Goal: Task Accomplishment & Management: Use online tool/utility

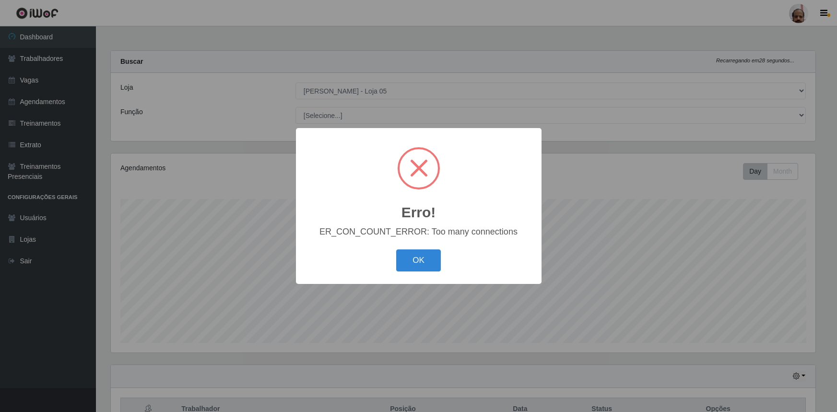
select select "252"
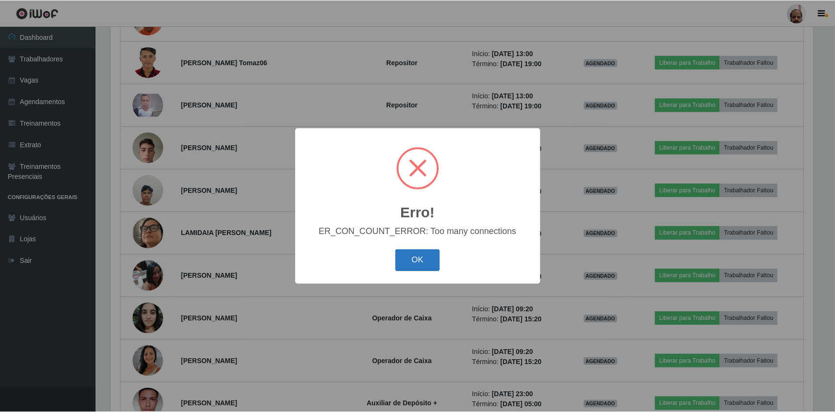
scroll to position [199, 705]
click at [423, 261] on button "OK" at bounding box center [418, 261] width 45 height 23
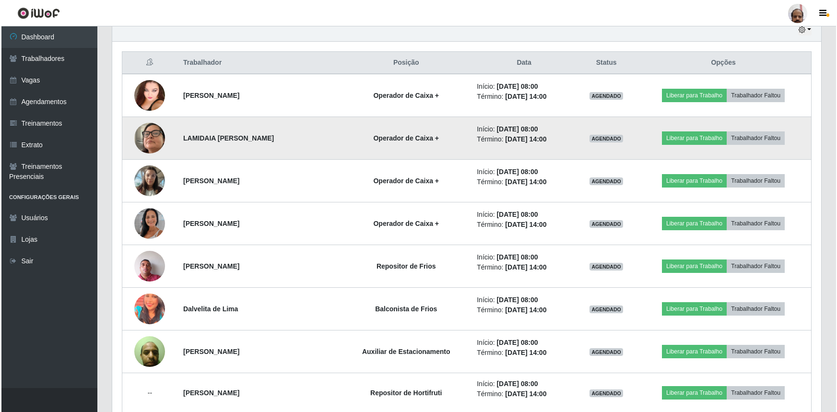
scroll to position [359, 0]
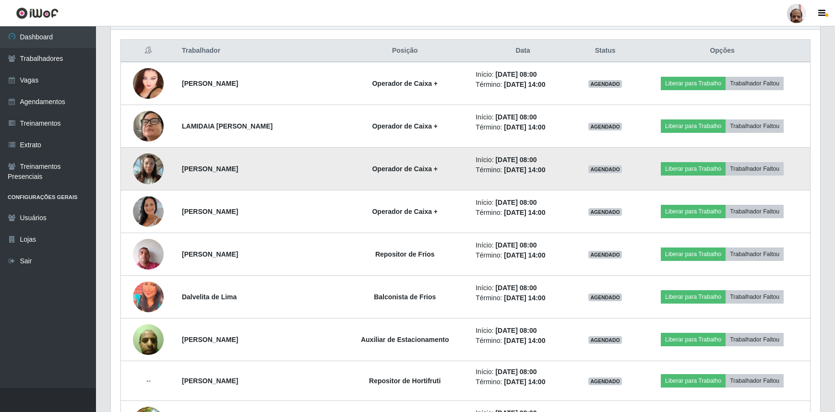
click at [141, 162] on img at bounding box center [148, 168] width 31 height 41
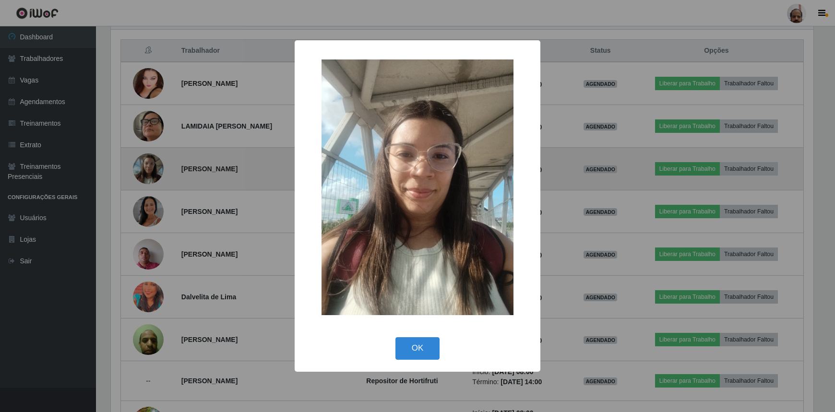
scroll to position [199, 705]
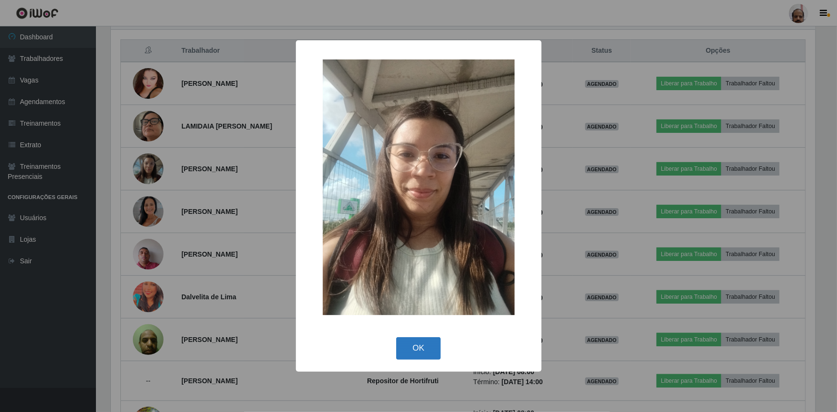
click at [403, 346] on button "OK" at bounding box center [418, 348] width 45 height 23
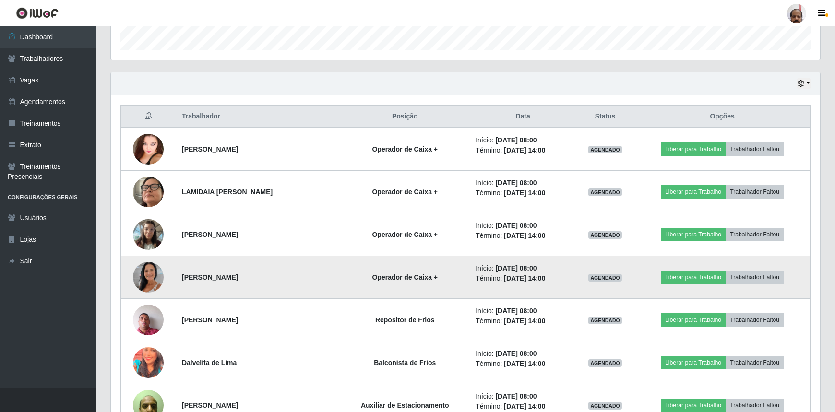
scroll to position [227, 0]
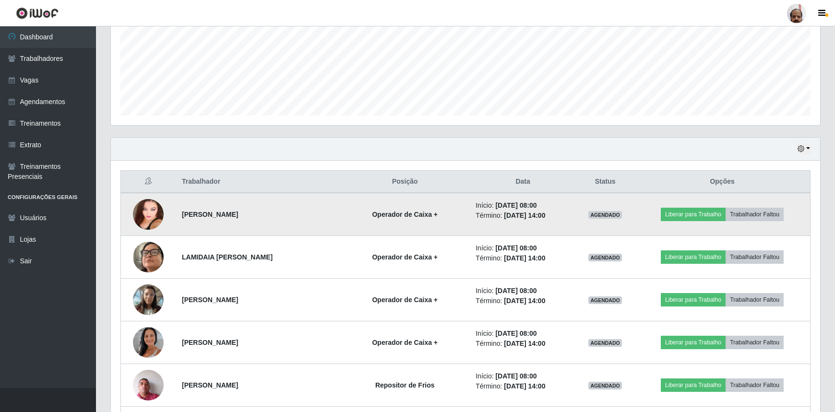
click at [159, 217] on img at bounding box center [148, 214] width 31 height 41
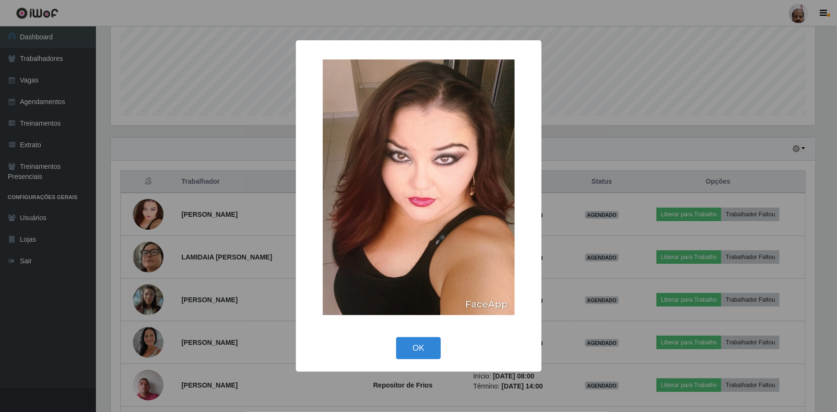
click at [159, 217] on div "× OK Cancel" at bounding box center [418, 206] width 837 height 412
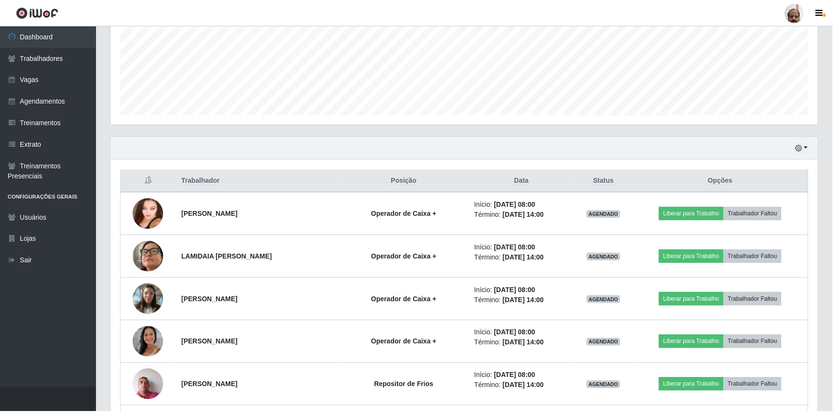
scroll to position [199, 709]
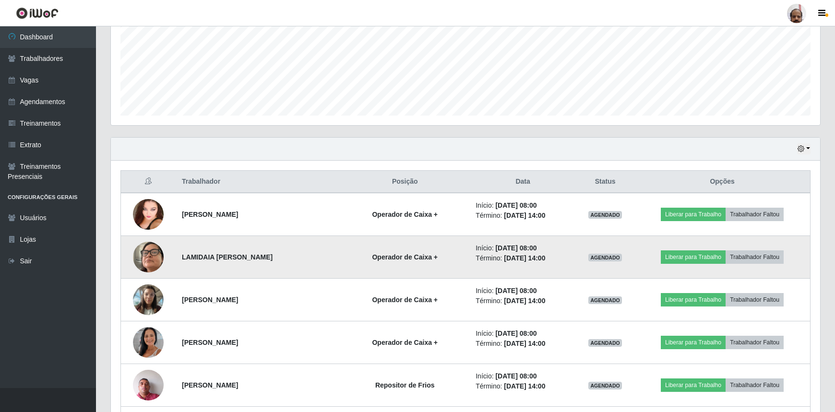
click at [153, 258] on img at bounding box center [148, 257] width 31 height 55
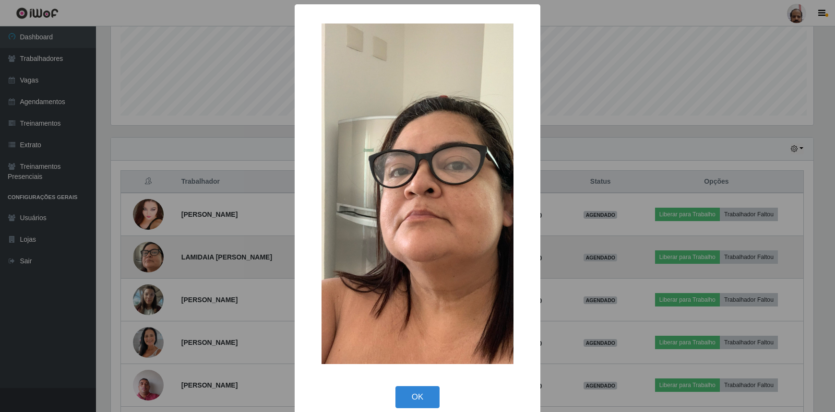
scroll to position [199, 705]
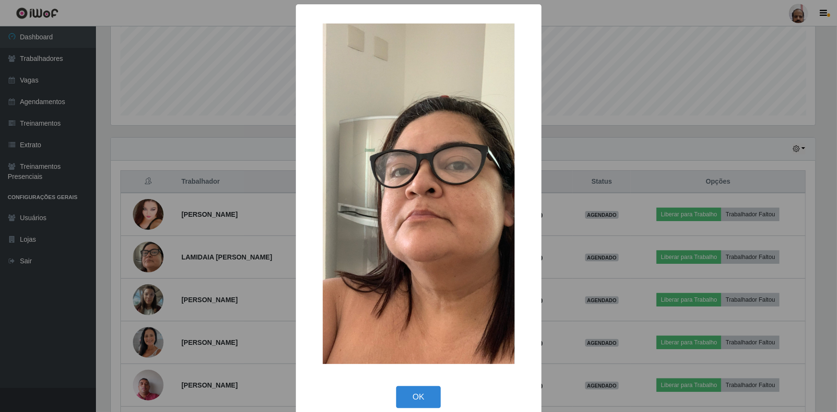
click at [154, 259] on div "× OK Cancel" at bounding box center [418, 206] width 837 height 412
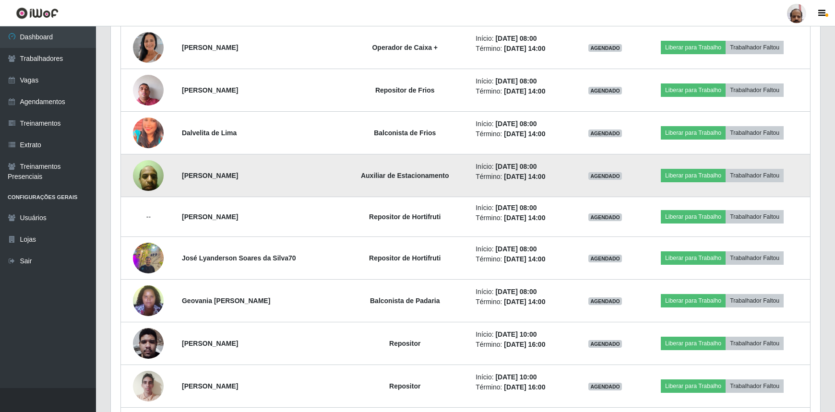
scroll to position [533, 0]
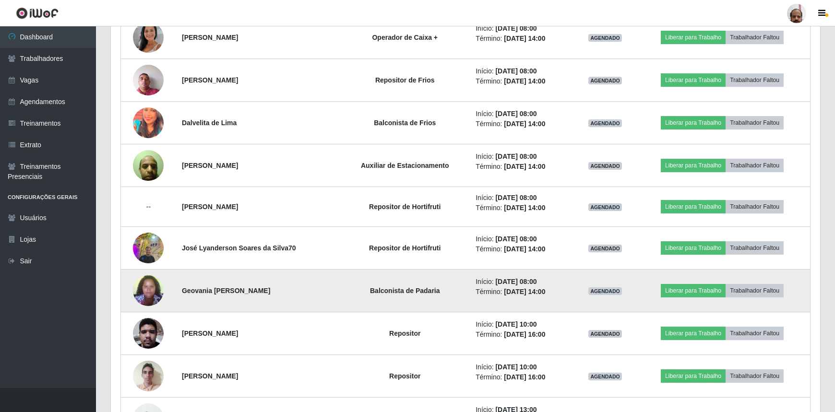
click at [154, 290] on img at bounding box center [148, 290] width 31 height 41
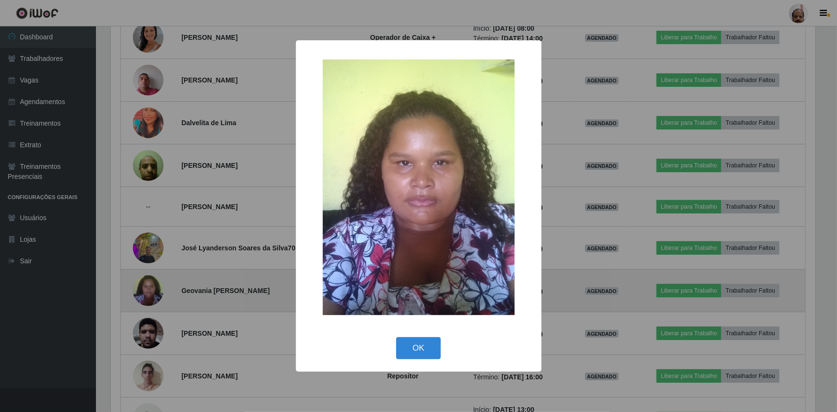
click at [154, 290] on div "× OK Cancel" at bounding box center [418, 206] width 837 height 412
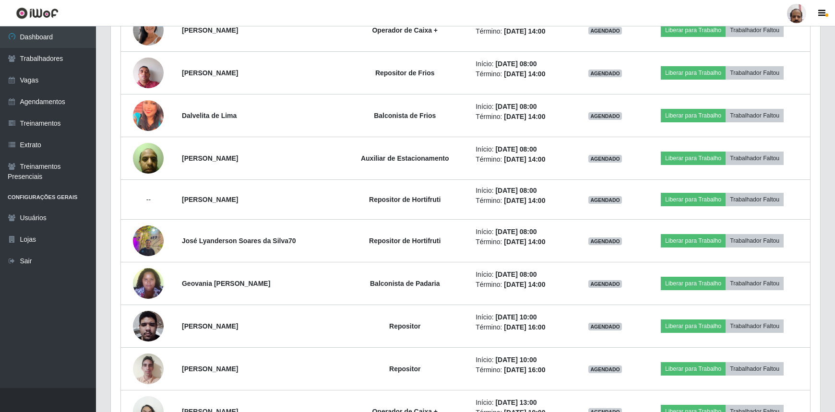
scroll to position [490, 0]
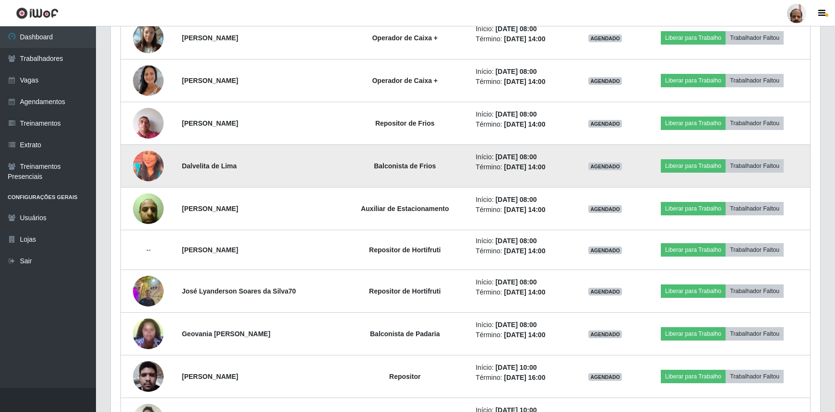
click at [152, 167] on img at bounding box center [148, 166] width 31 height 38
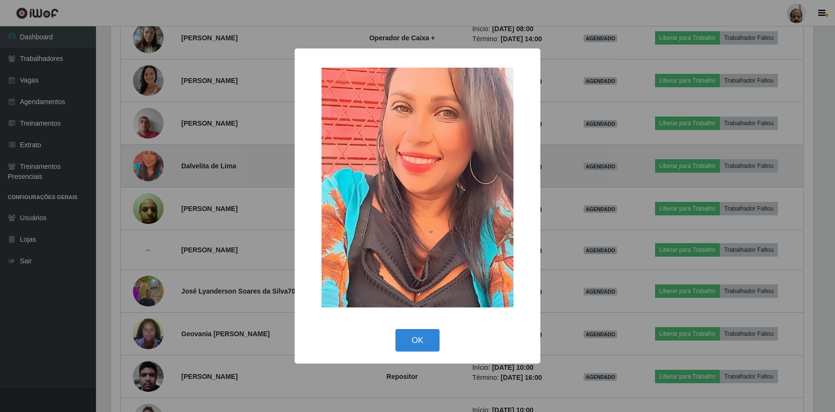
scroll to position [199, 705]
click at [152, 167] on div "× OK Cancel" at bounding box center [418, 206] width 837 height 412
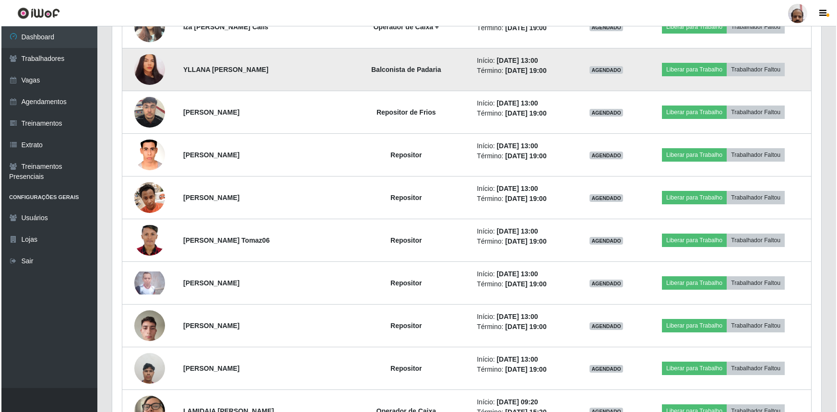
scroll to position [1100, 0]
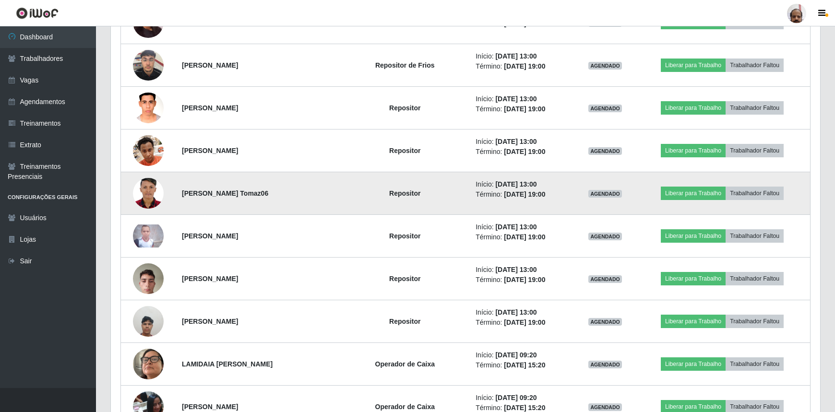
click at [148, 190] on img at bounding box center [148, 193] width 31 height 43
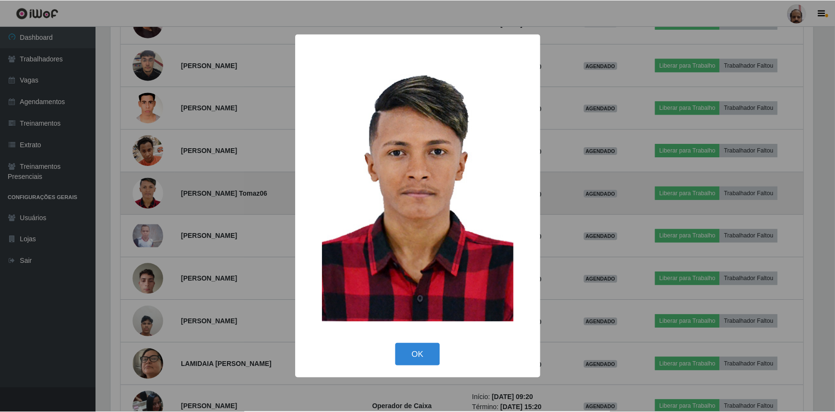
scroll to position [199, 705]
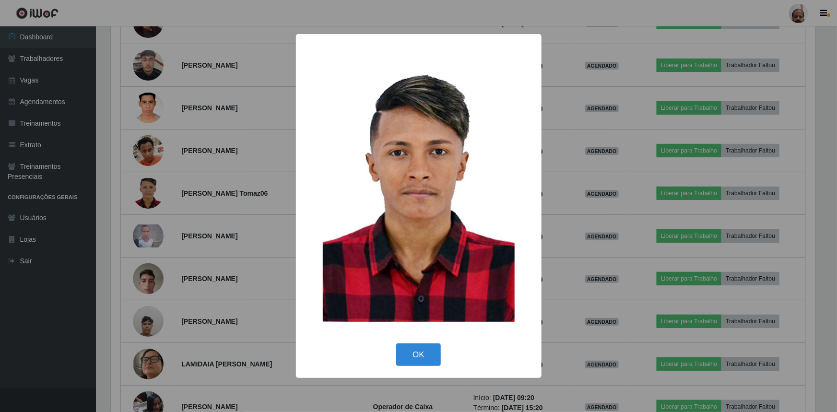
click at [149, 191] on div "× OK Cancel" at bounding box center [418, 206] width 837 height 412
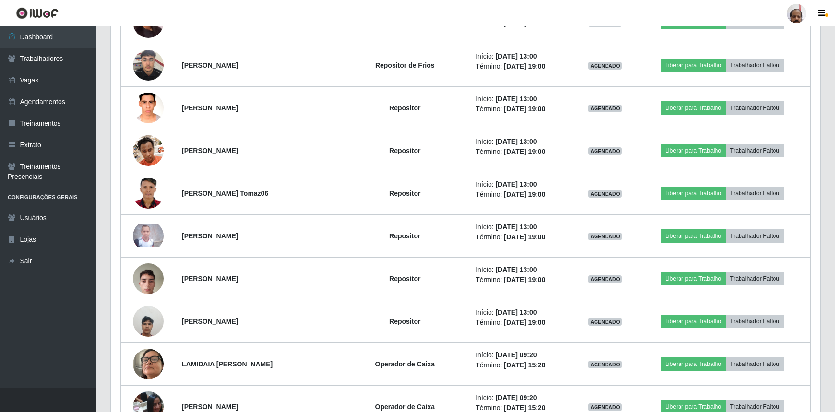
scroll to position [199, 709]
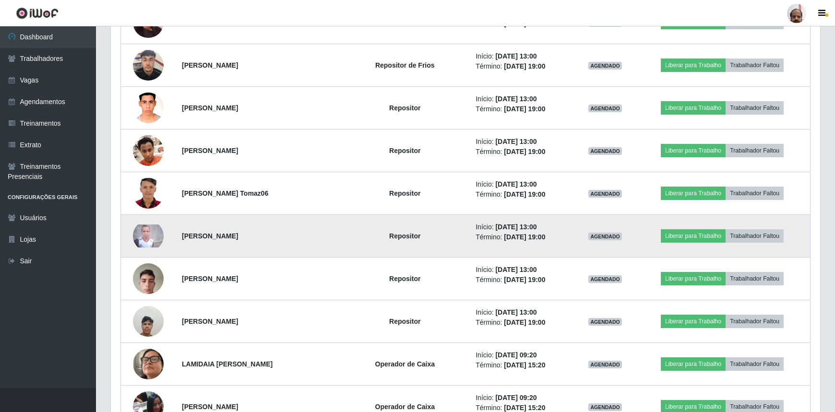
click at [156, 238] on img at bounding box center [148, 236] width 31 height 23
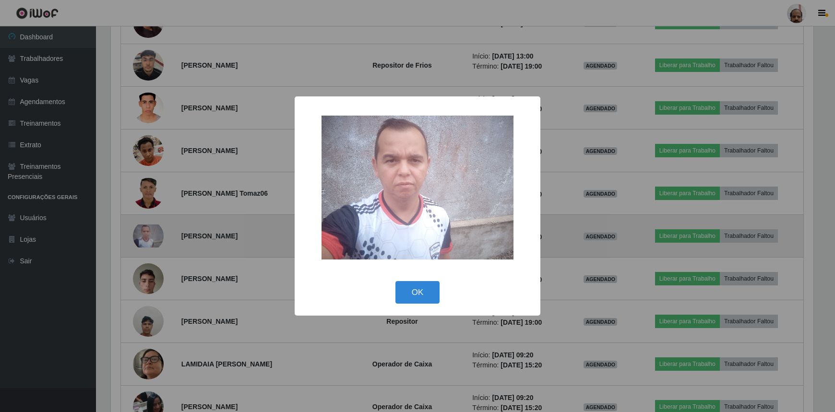
scroll to position [199, 705]
click at [156, 238] on div "× OK Cancel" at bounding box center [418, 206] width 837 height 412
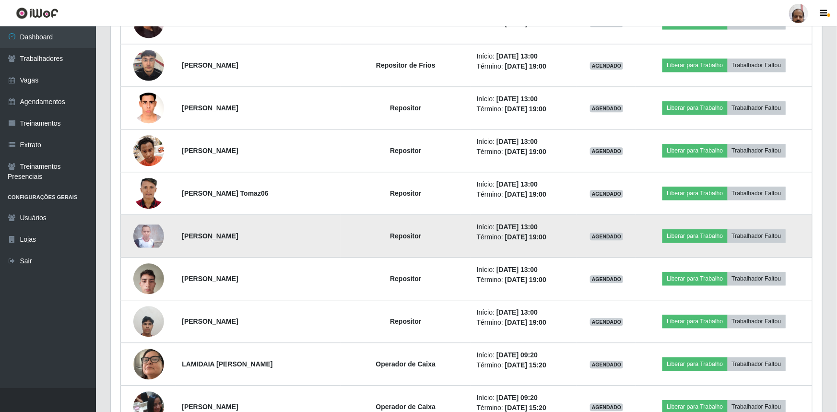
scroll to position [199, 709]
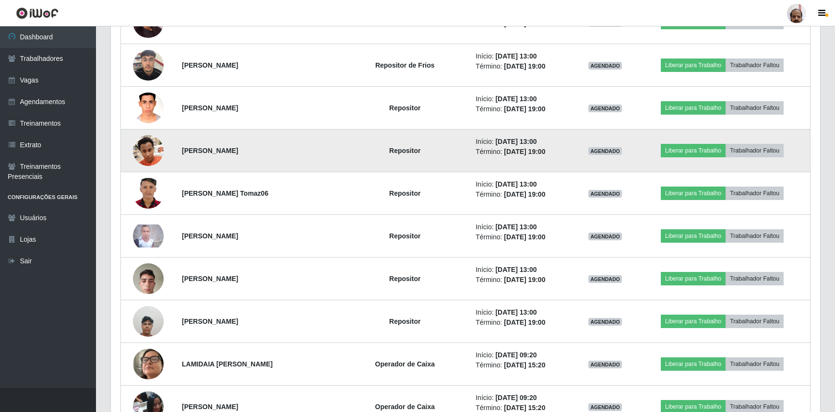
click at [142, 149] on img at bounding box center [148, 150] width 31 height 41
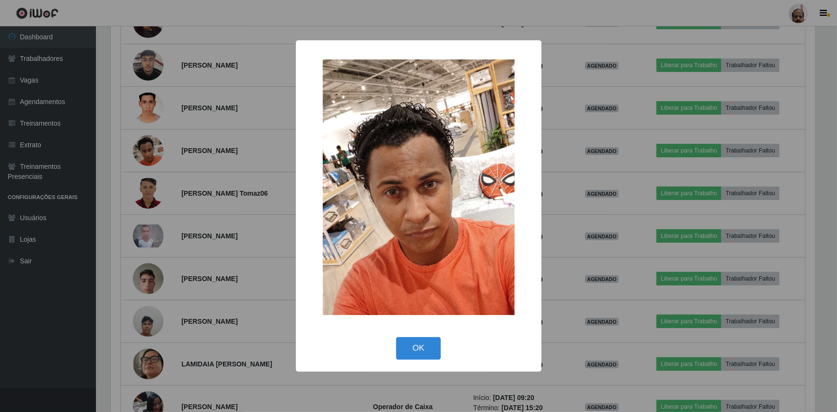
click at [143, 149] on div "× OK Cancel" at bounding box center [418, 206] width 837 height 412
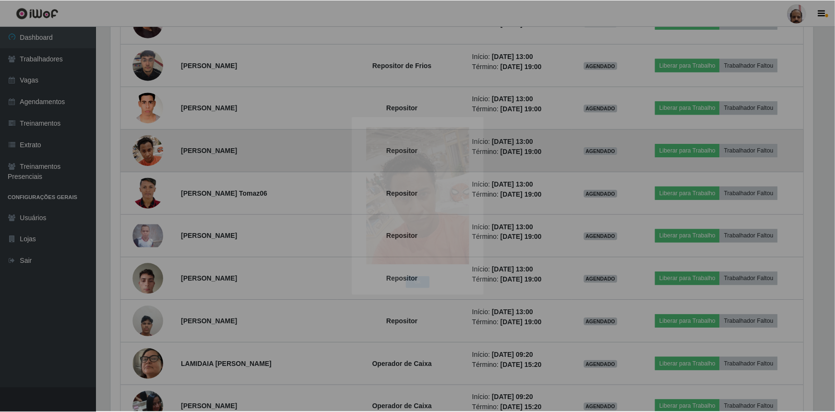
scroll to position [199, 709]
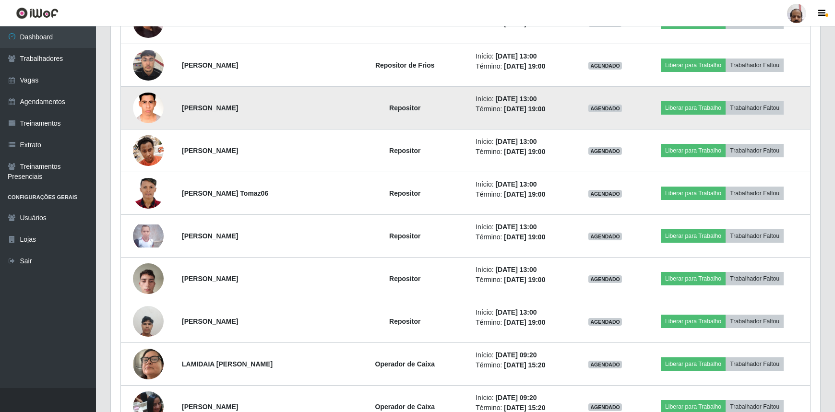
click at [145, 101] on img at bounding box center [148, 107] width 31 height 41
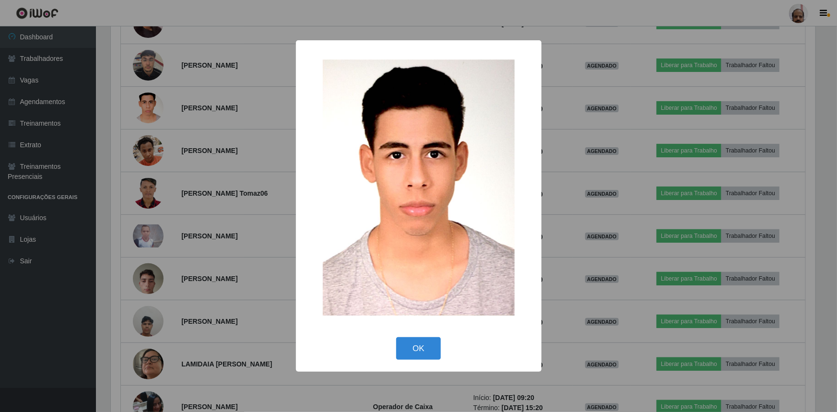
click at [145, 101] on div "× OK Cancel" at bounding box center [418, 206] width 837 height 412
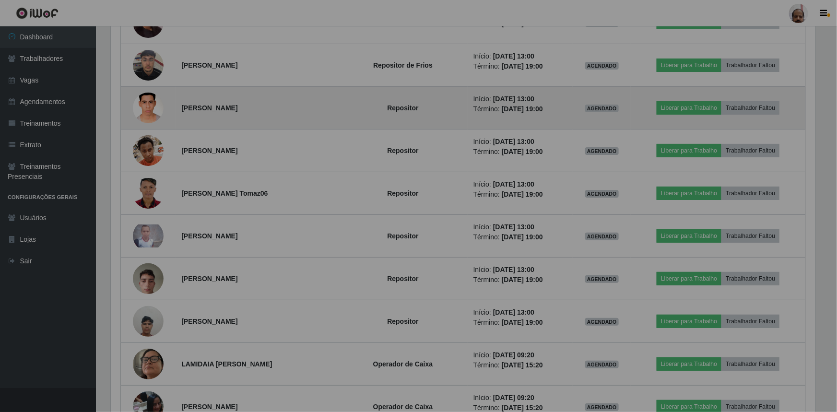
scroll to position [199, 709]
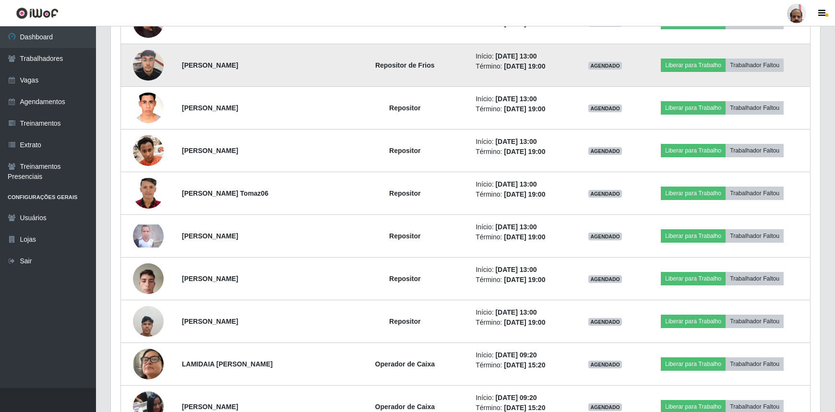
click at [147, 71] on img at bounding box center [148, 65] width 31 height 41
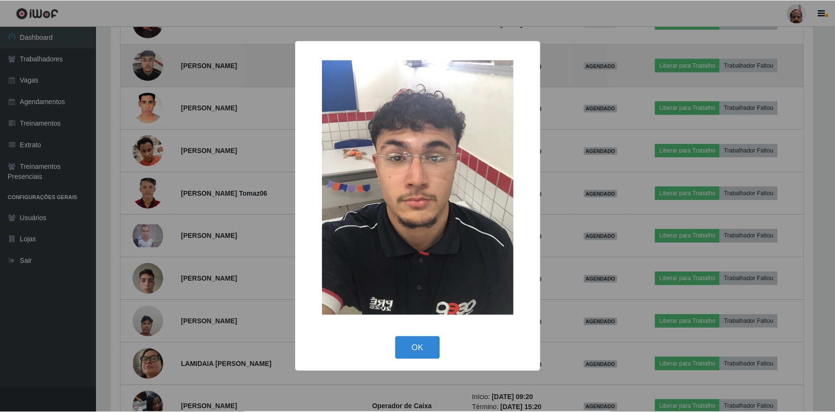
scroll to position [199, 705]
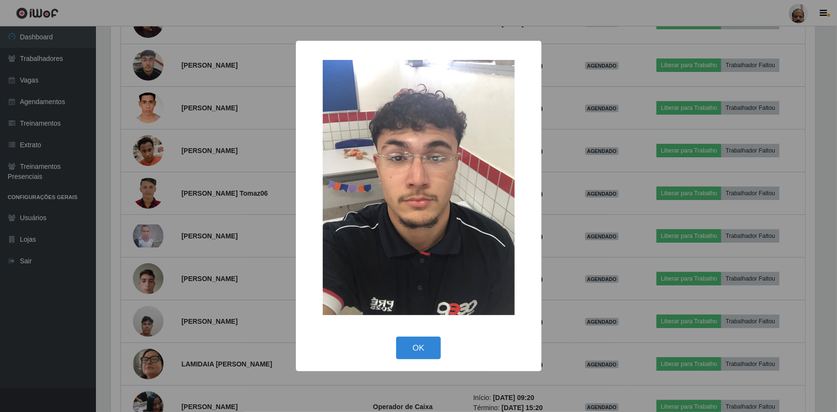
click at [147, 73] on div "× OK Cancel" at bounding box center [418, 206] width 837 height 412
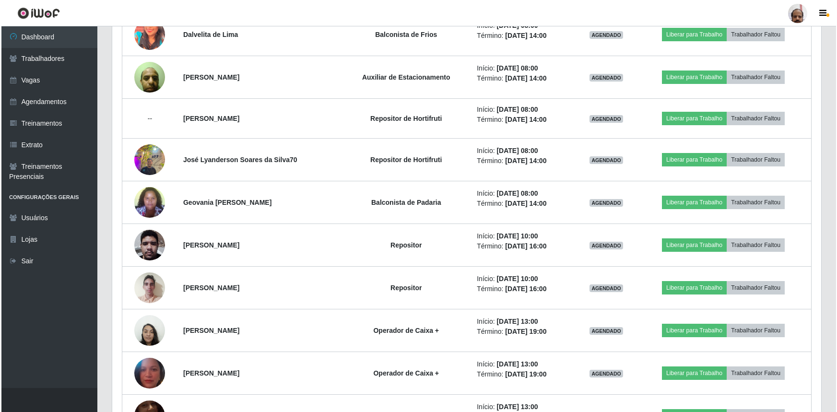
scroll to position [620, 0]
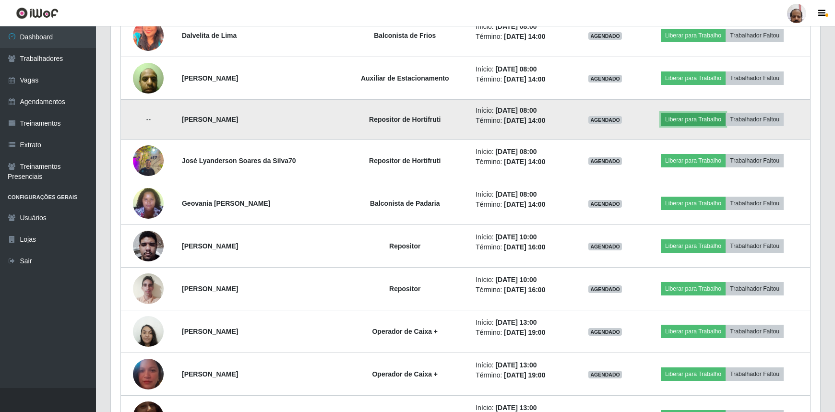
click at [691, 120] on button "Liberar para Trabalho" at bounding box center [693, 119] width 65 height 13
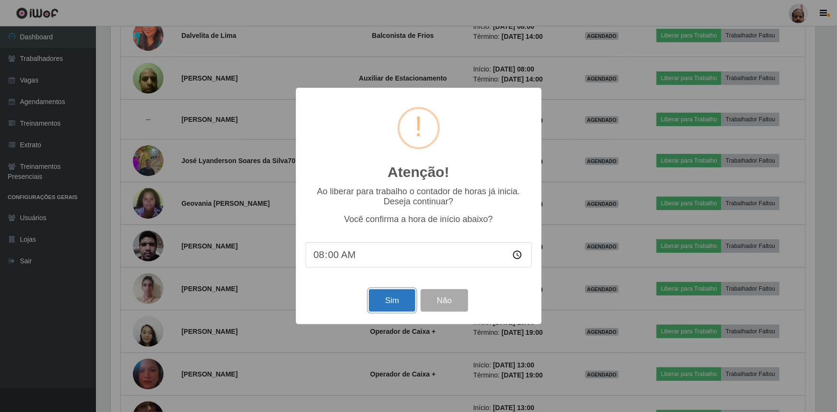
click at [407, 298] on button "Sim" at bounding box center [392, 300] width 47 height 23
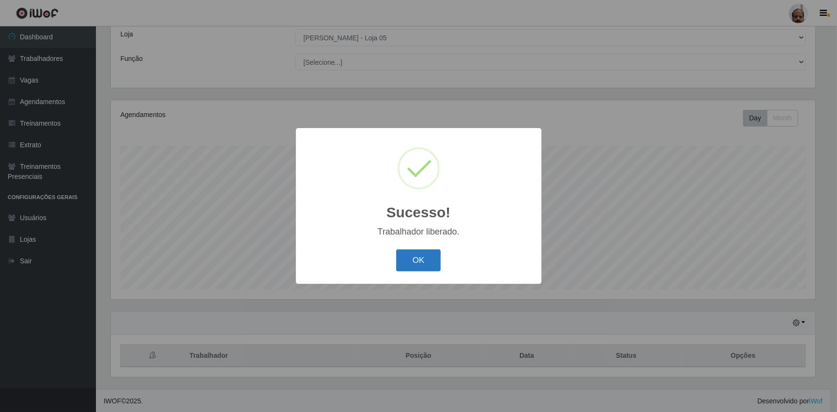
click at [415, 261] on button "OK" at bounding box center [418, 261] width 45 height 23
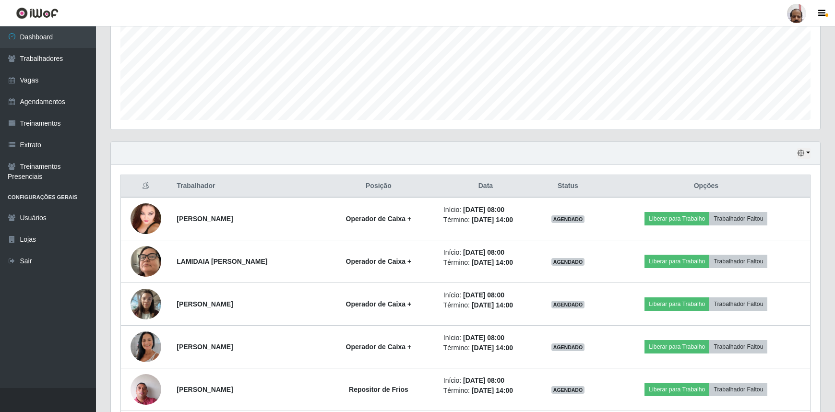
scroll to position [272, 0]
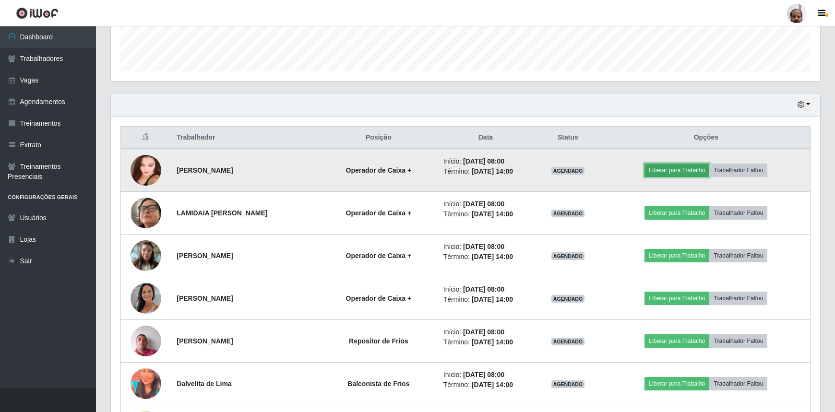
click at [678, 169] on button "Liberar para Trabalho" at bounding box center [677, 170] width 65 height 13
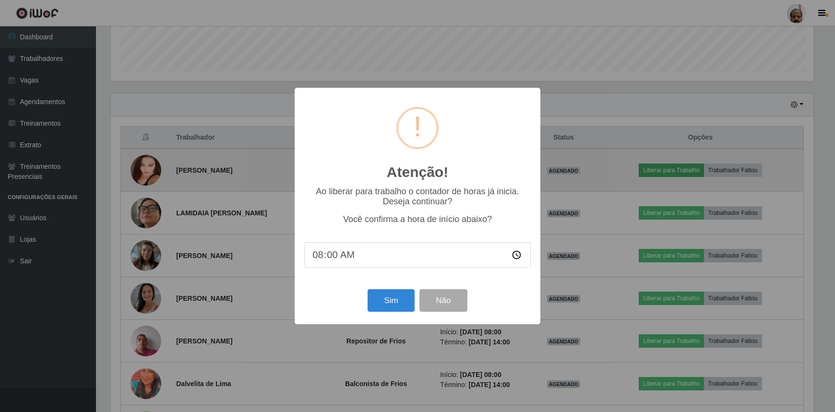
scroll to position [199, 705]
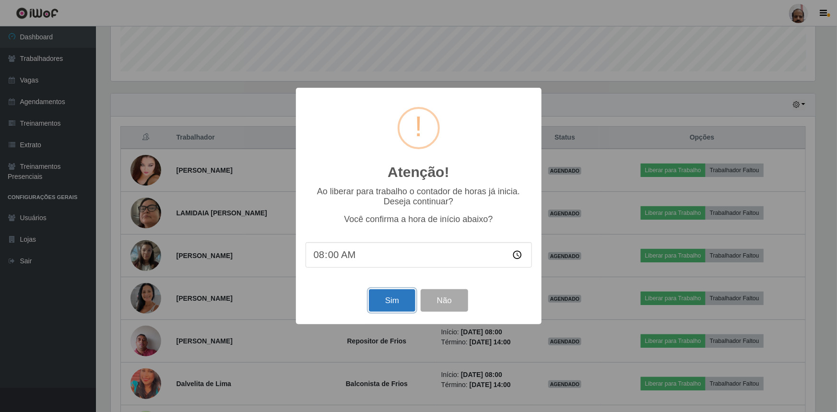
click at [392, 302] on button "Sim" at bounding box center [392, 300] width 47 height 23
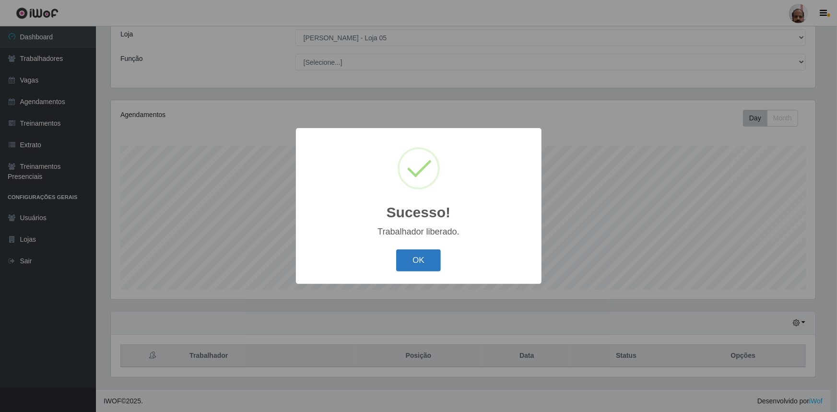
click at [416, 266] on button "OK" at bounding box center [418, 261] width 45 height 23
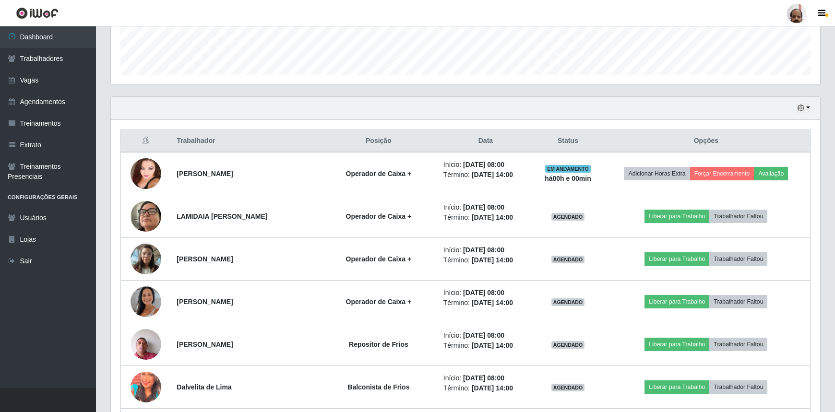
scroll to position [272, 0]
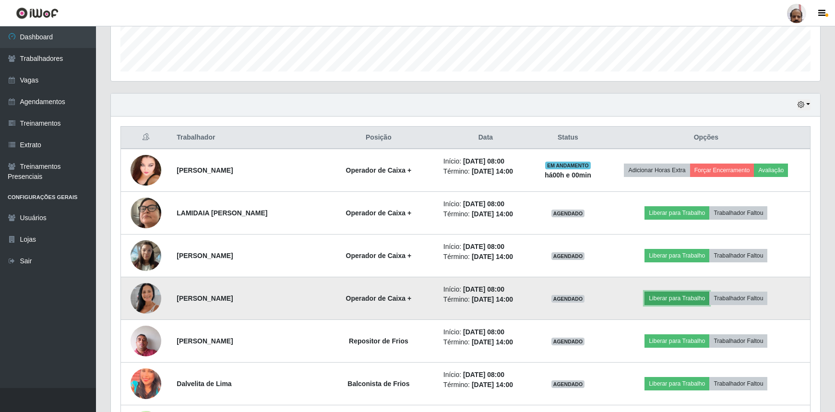
click at [684, 298] on button "Liberar para Trabalho" at bounding box center [677, 298] width 65 height 13
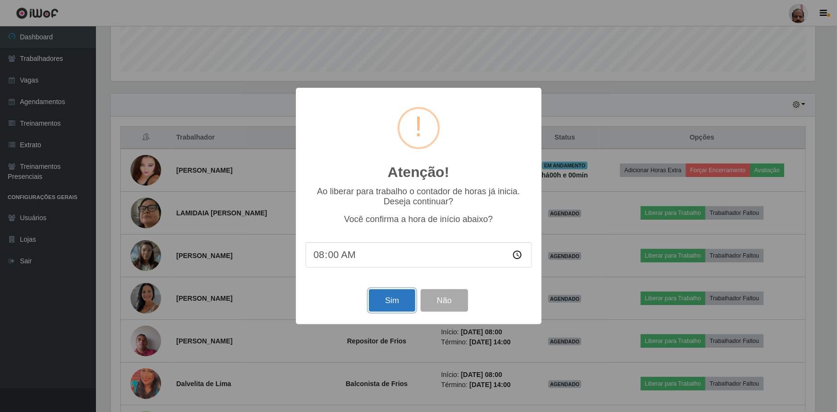
click at [386, 297] on button "Sim" at bounding box center [392, 300] width 47 height 23
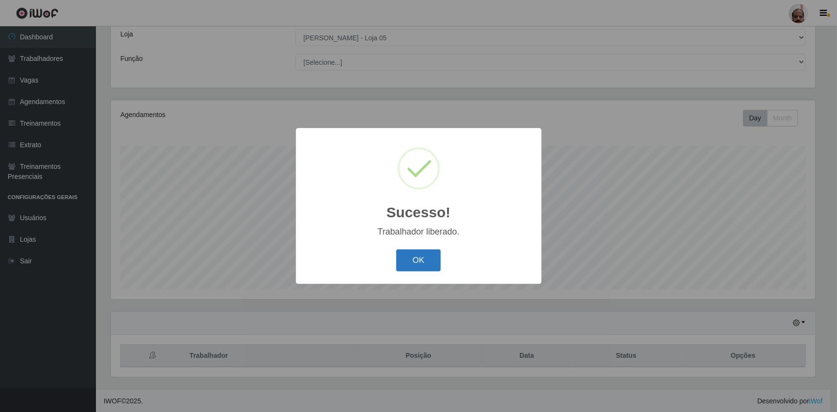
click at [420, 258] on button "OK" at bounding box center [418, 261] width 45 height 23
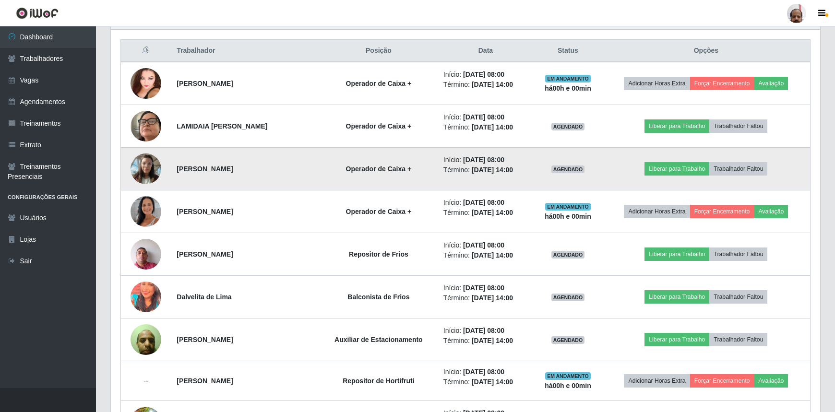
scroll to position [0, 0]
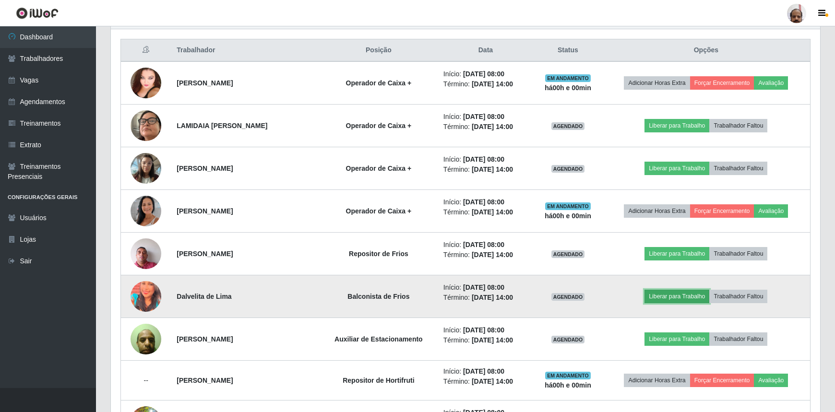
click at [696, 296] on button "Liberar para Trabalho" at bounding box center [677, 296] width 65 height 13
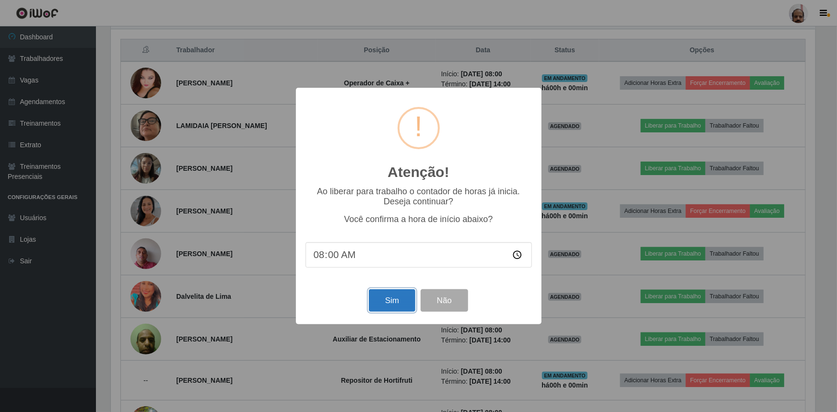
click at [402, 300] on button "Sim" at bounding box center [392, 300] width 47 height 23
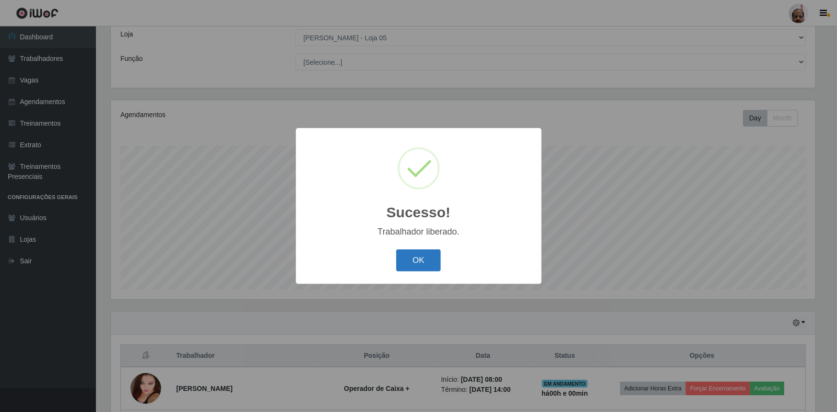
click at [430, 263] on button "OK" at bounding box center [418, 261] width 45 height 23
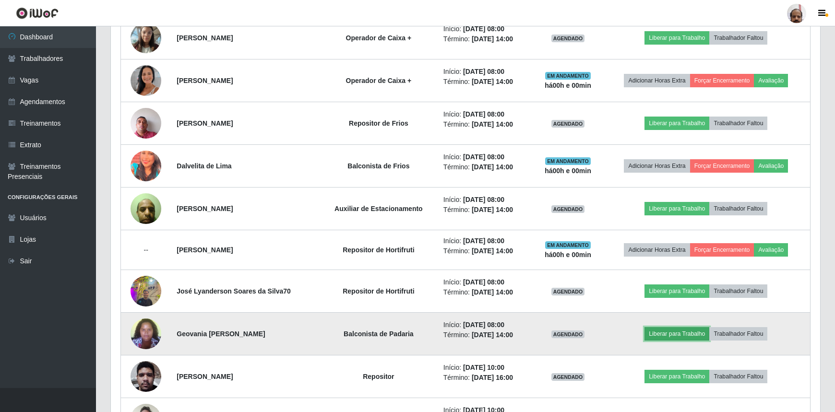
click at [662, 332] on button "Liberar para Trabalho" at bounding box center [677, 333] width 65 height 13
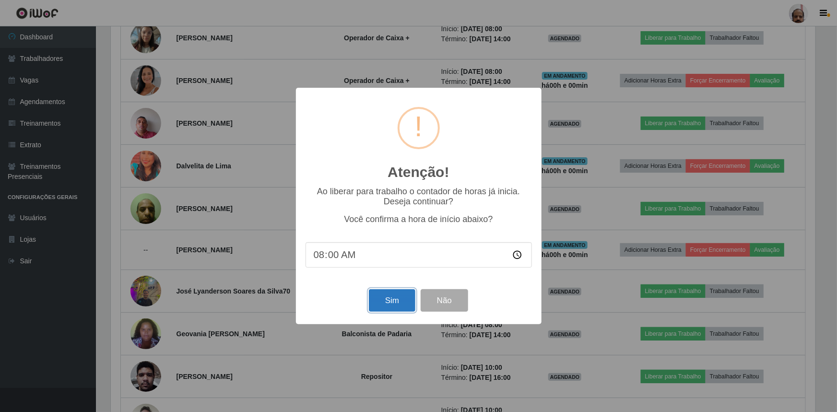
click at [411, 298] on button "Sim" at bounding box center [392, 300] width 47 height 23
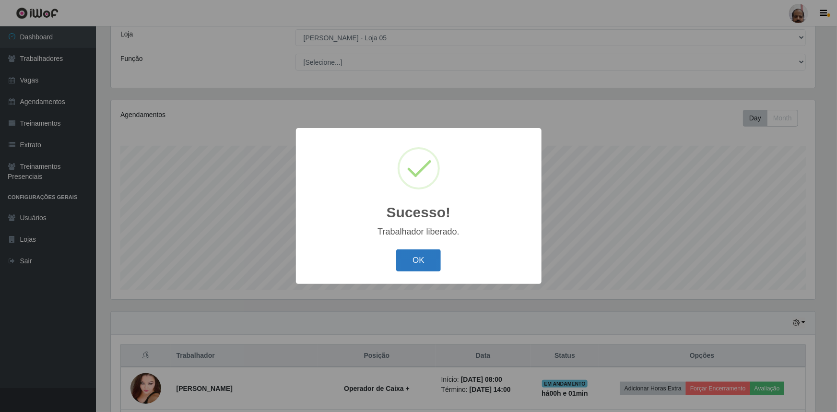
click at [411, 268] on button "OK" at bounding box center [418, 261] width 45 height 23
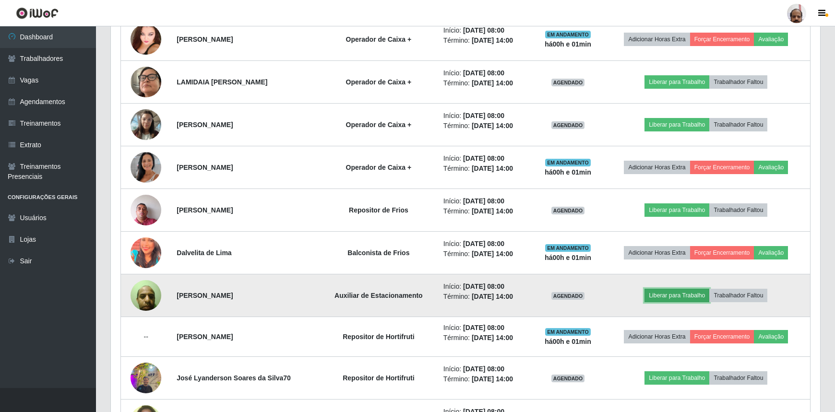
click at [697, 293] on button "Liberar para Trabalho" at bounding box center [677, 295] width 65 height 13
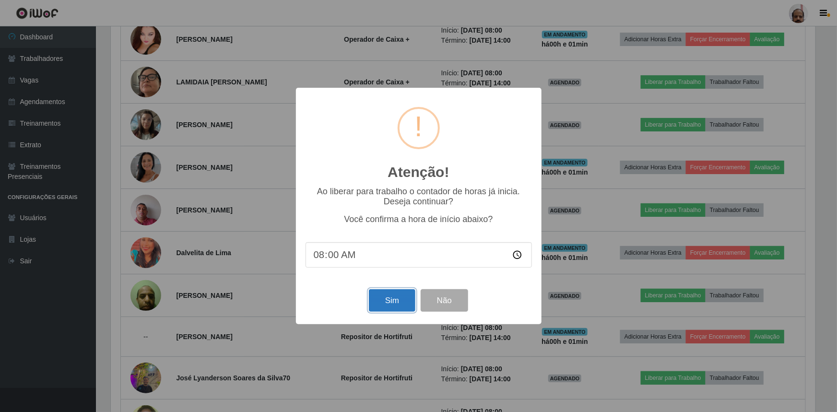
click at [385, 301] on button "Sim" at bounding box center [392, 300] width 47 height 23
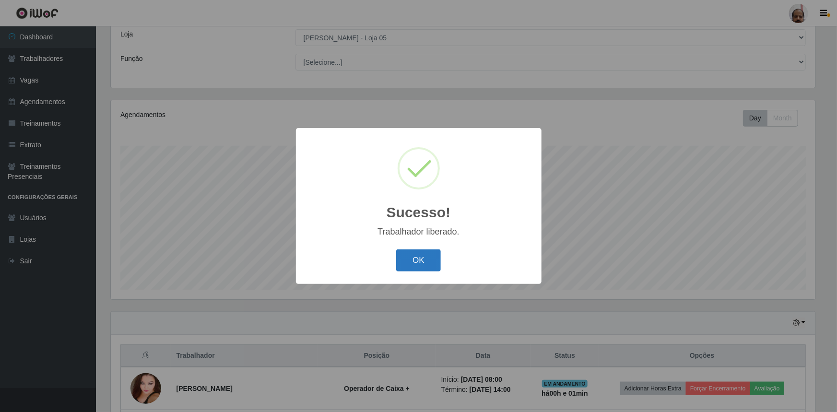
click at [424, 262] on button "OK" at bounding box center [418, 261] width 45 height 23
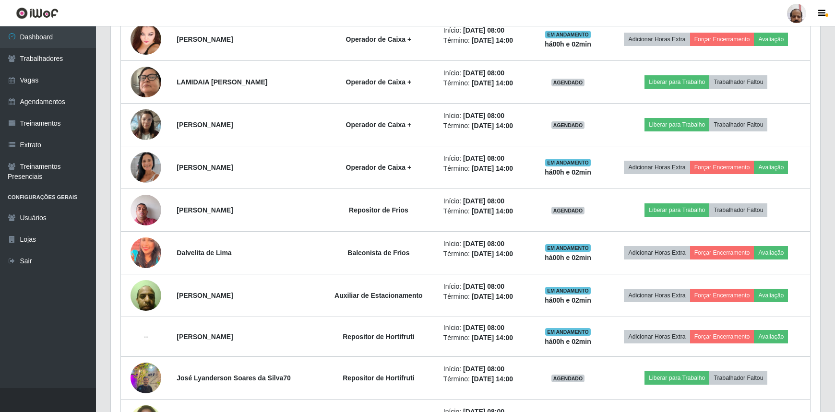
scroll to position [228, 0]
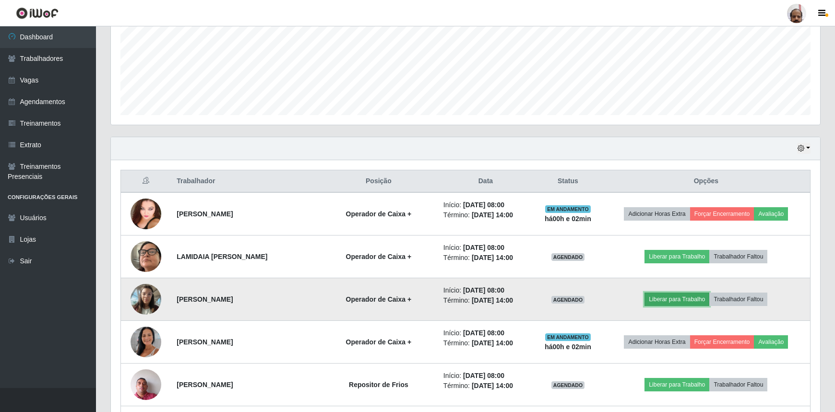
click at [677, 298] on button "Liberar para Trabalho" at bounding box center [677, 299] width 65 height 13
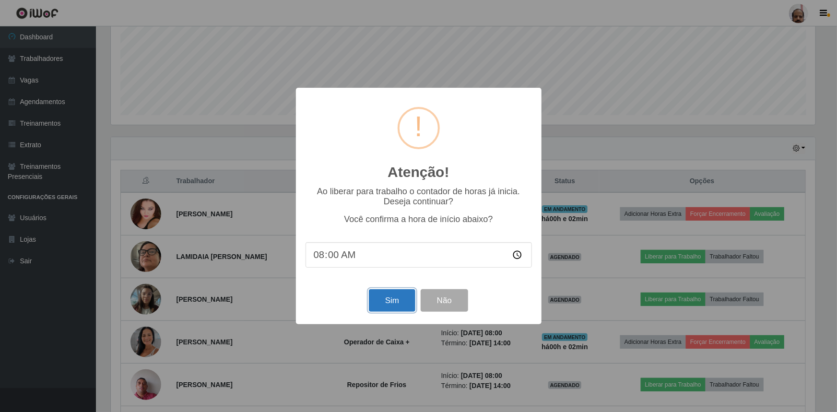
click at [390, 300] on button "Sim" at bounding box center [392, 300] width 47 height 23
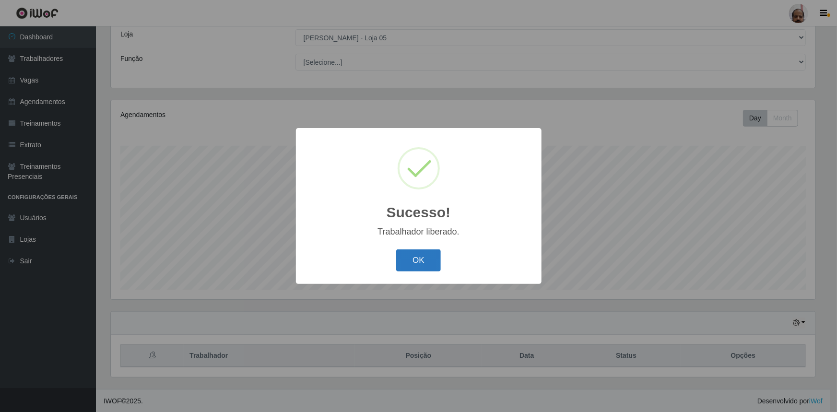
click at [405, 263] on button "OK" at bounding box center [418, 261] width 45 height 23
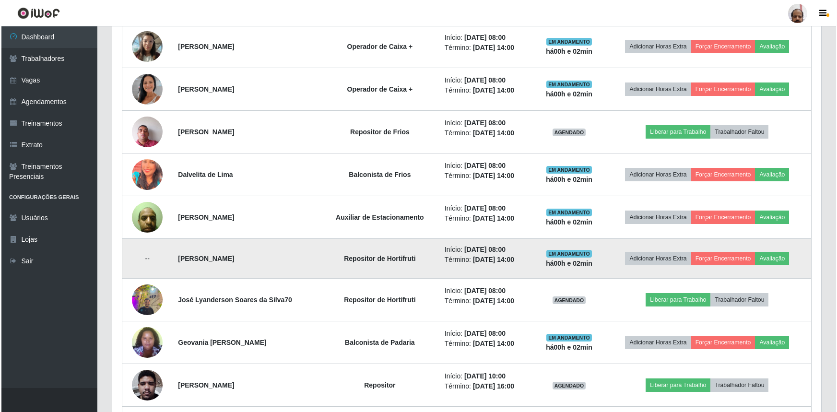
scroll to position [490, 0]
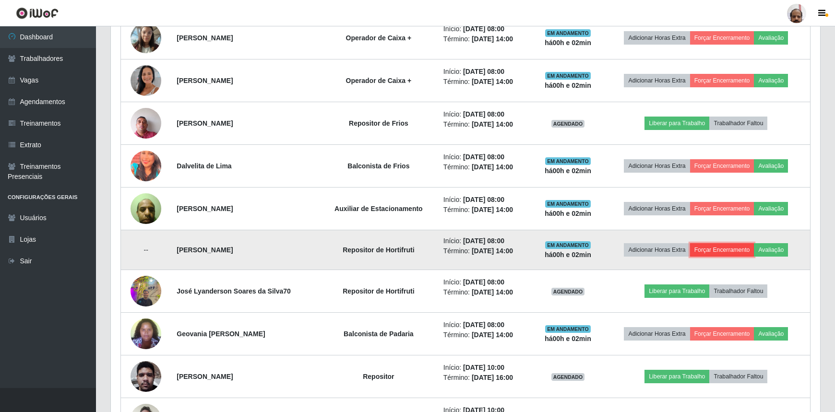
click at [730, 251] on button "Forçar Encerramento" at bounding box center [722, 249] width 64 height 13
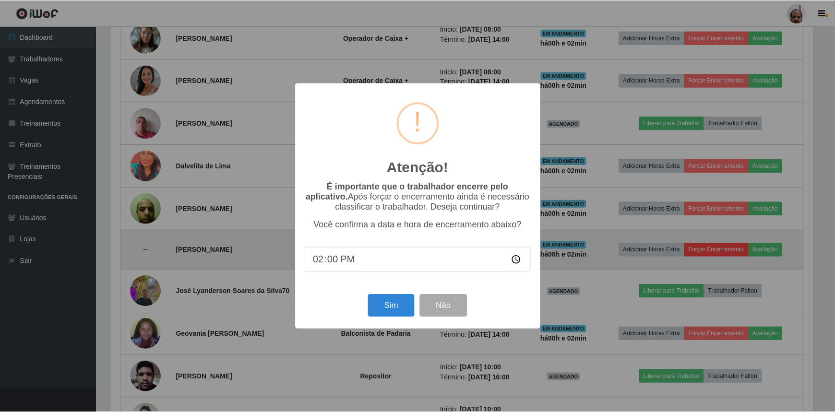
scroll to position [199, 705]
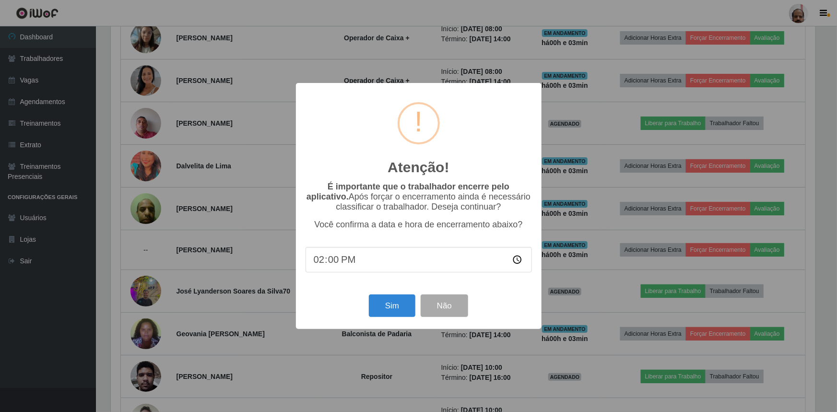
click at [314, 266] on input "14:00" at bounding box center [419, 259] width 227 height 25
type input "08:03"
click at [395, 309] on button "Sim" at bounding box center [392, 306] width 47 height 23
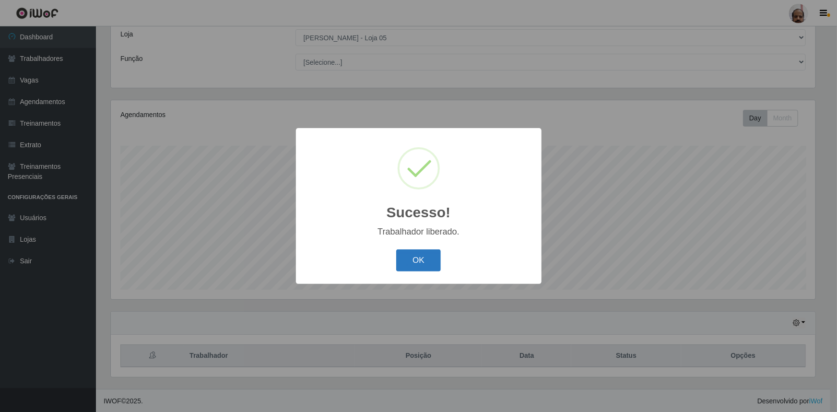
click at [410, 257] on button "OK" at bounding box center [418, 261] width 45 height 23
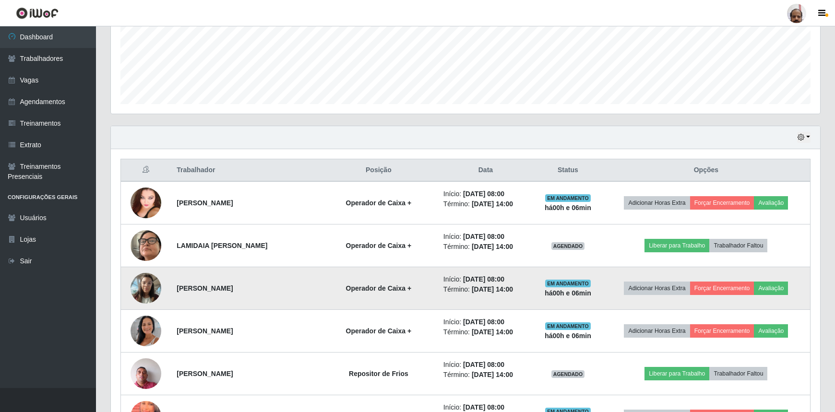
scroll to position [403, 0]
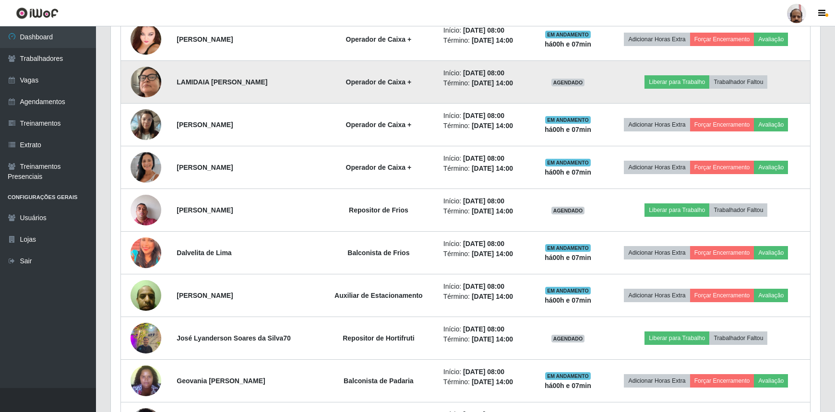
click at [152, 80] on img at bounding box center [146, 82] width 31 height 55
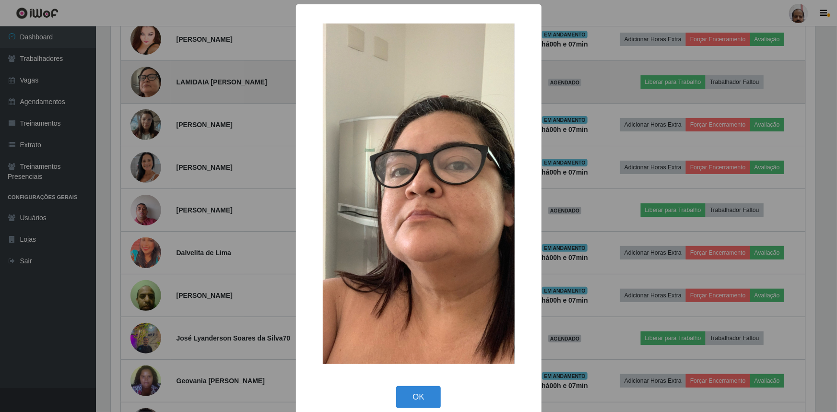
click at [152, 80] on div "× OK Cancel" at bounding box center [418, 206] width 837 height 412
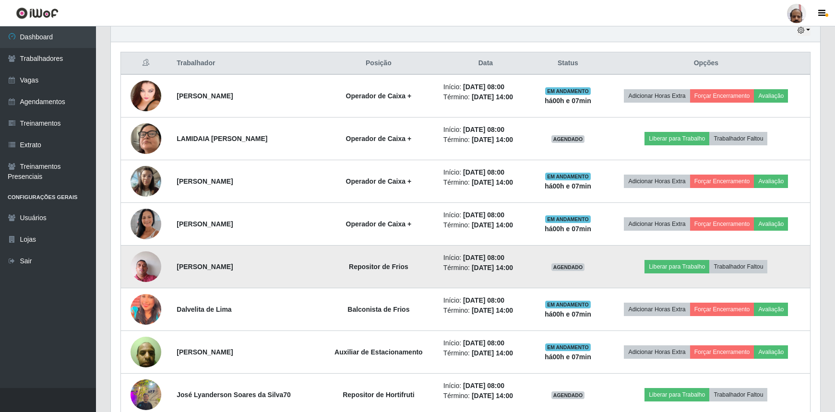
scroll to position [315, 0]
